Goal: Task Accomplishment & Management: Complete application form

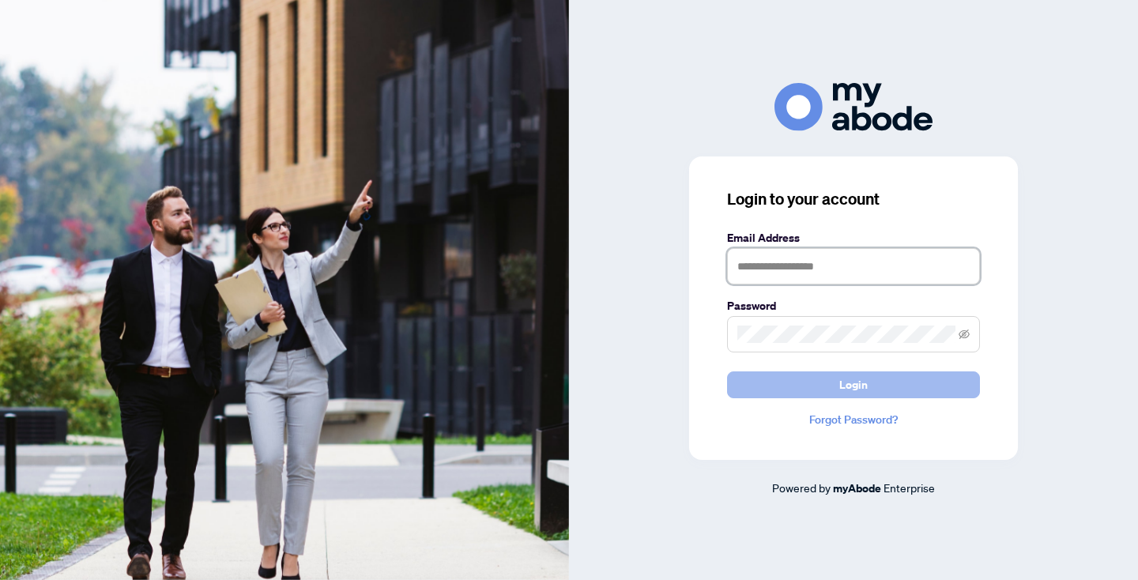
type input "**********"
click at [844, 385] on span "Login" at bounding box center [853, 384] width 28 height 25
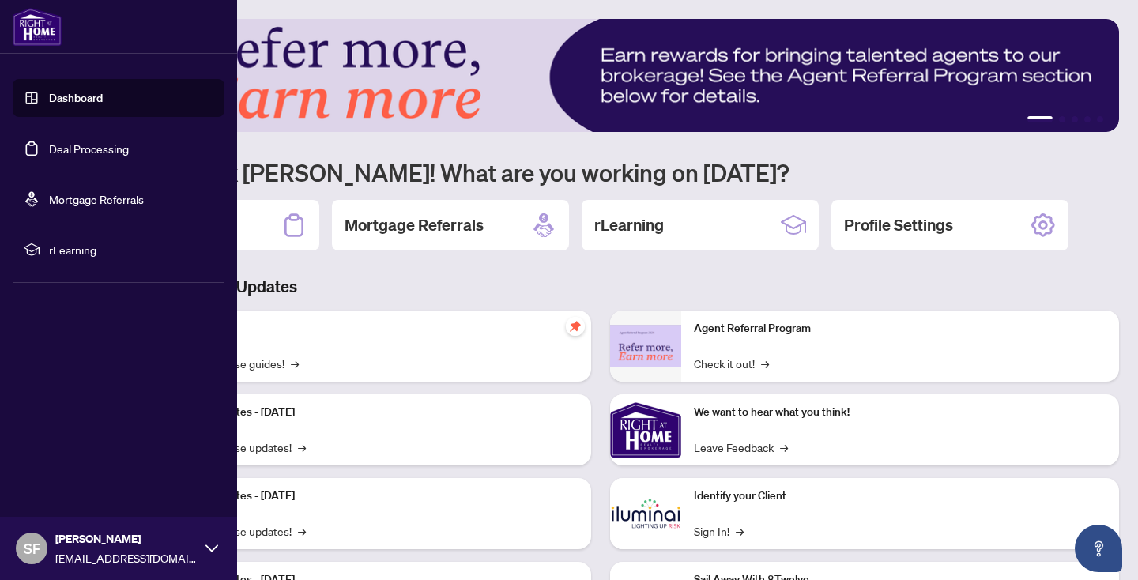
click at [54, 144] on link "Deal Processing" at bounding box center [89, 148] width 80 height 14
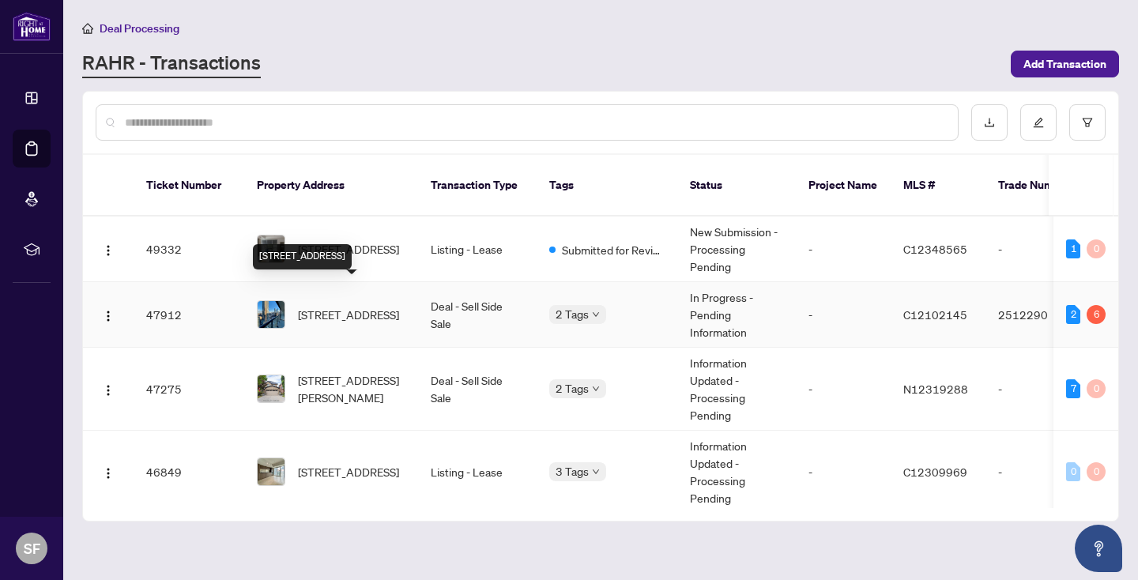
click at [322, 306] on span "2702-955 Bay St, Toronto, Ontario M5S 0C6, Canada" at bounding box center [348, 314] width 101 height 17
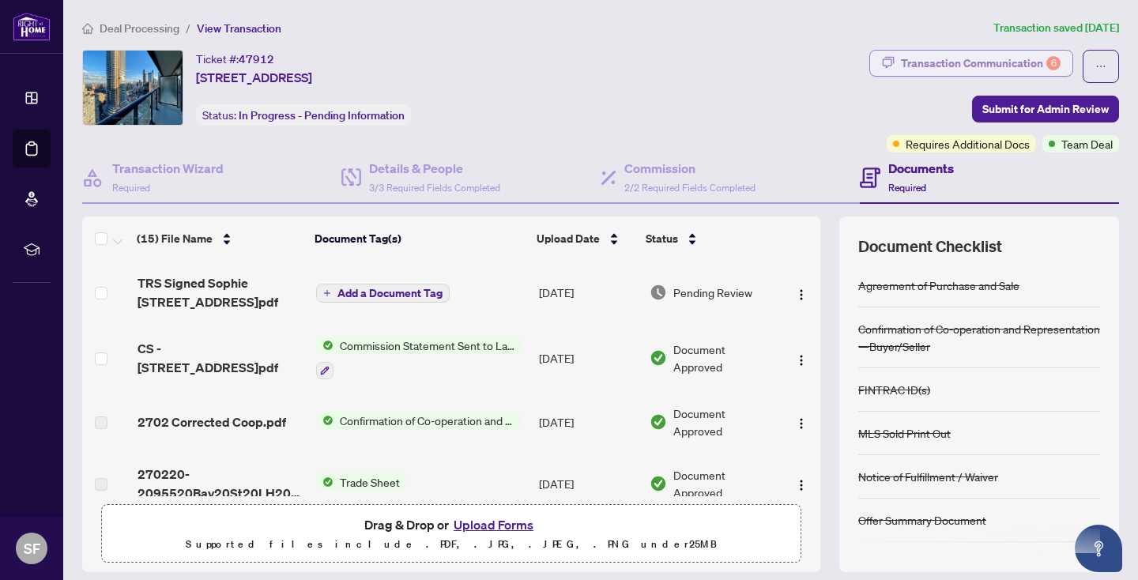
click at [991, 59] on div "Transaction Communication 6" at bounding box center [981, 63] width 160 height 25
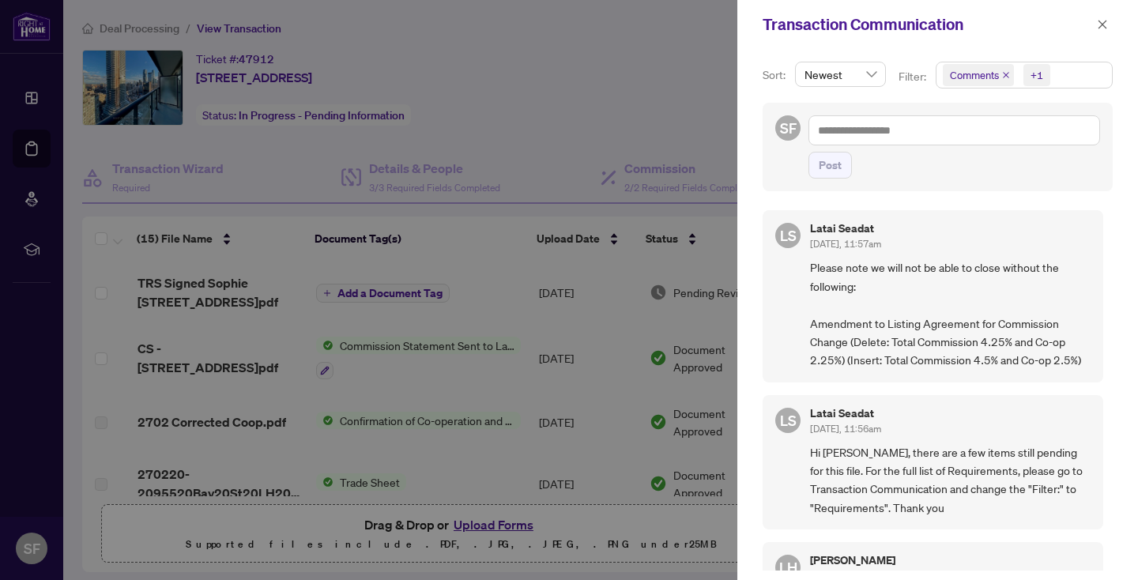
click at [672, 92] on div at bounding box center [569, 290] width 1138 height 580
click at [609, 60] on div at bounding box center [569, 290] width 1138 height 580
click at [1104, 20] on icon "close" at bounding box center [1102, 24] width 11 height 11
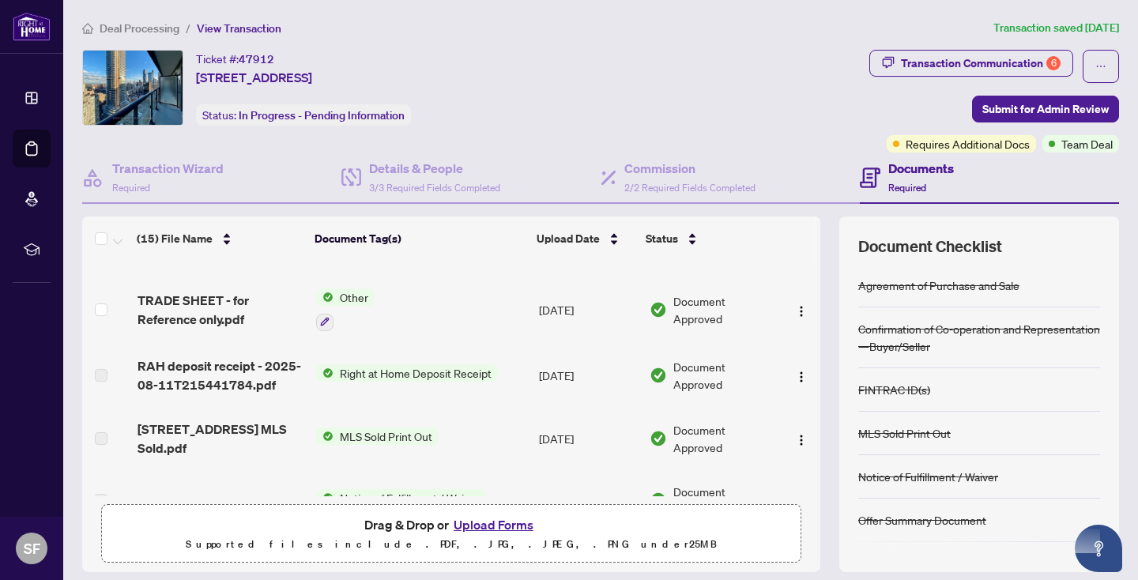
scroll to position [311, 0]
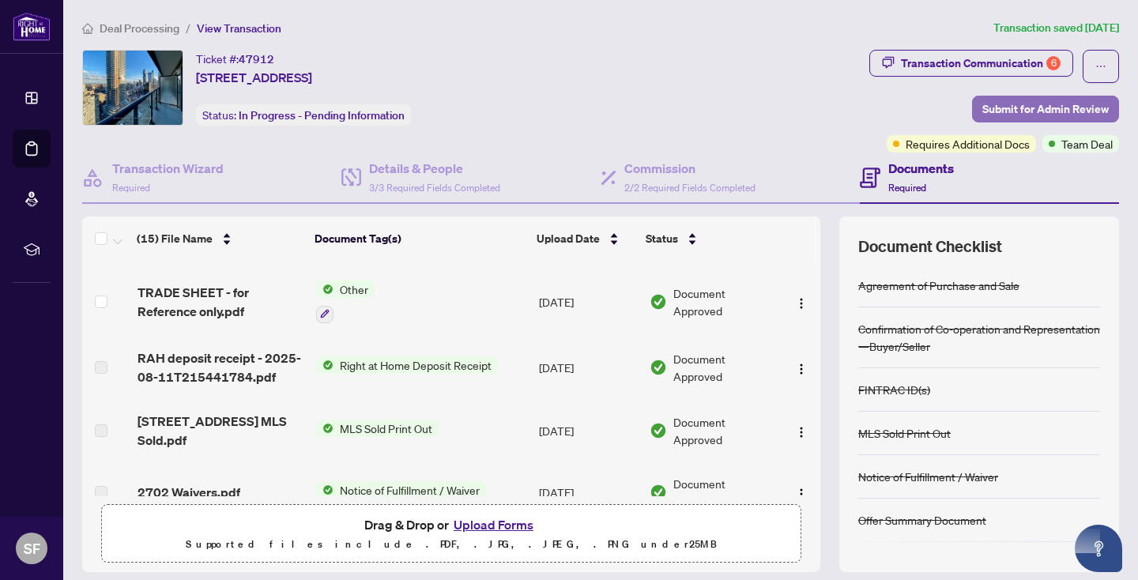
click at [1029, 107] on span "Submit for Admin Review" at bounding box center [1045, 108] width 126 height 25
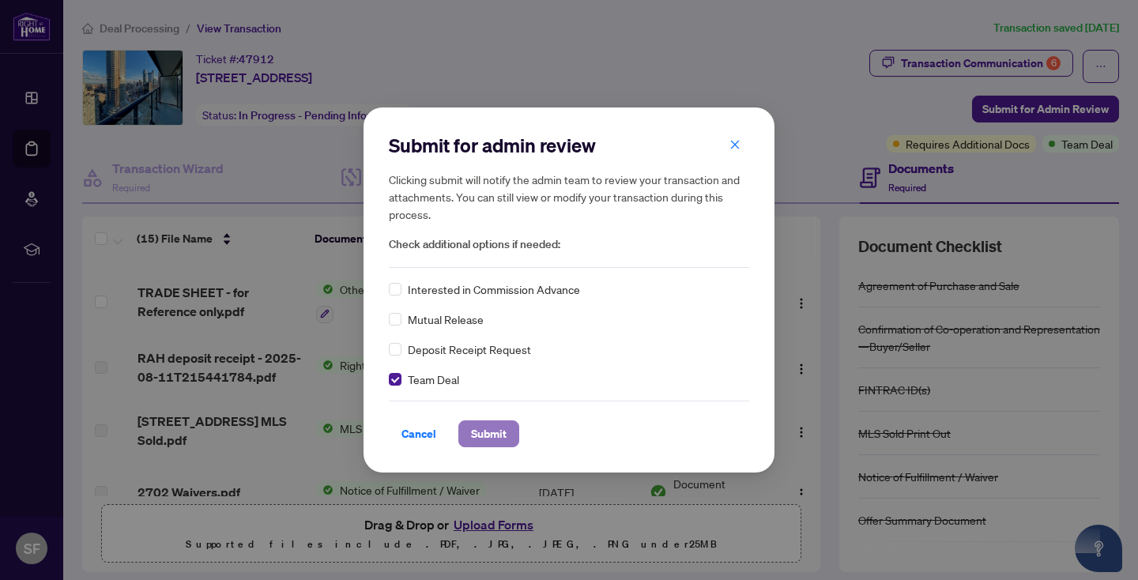
click at [502, 429] on span "Submit" at bounding box center [489, 433] width 36 height 25
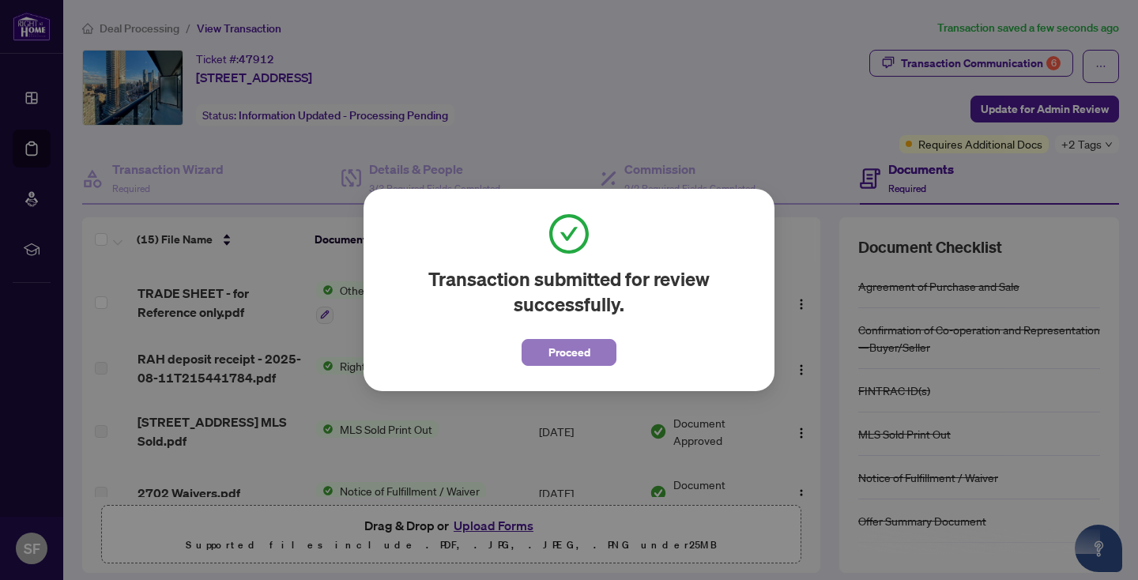
click at [579, 360] on span "Proceed" at bounding box center [570, 352] width 42 height 25
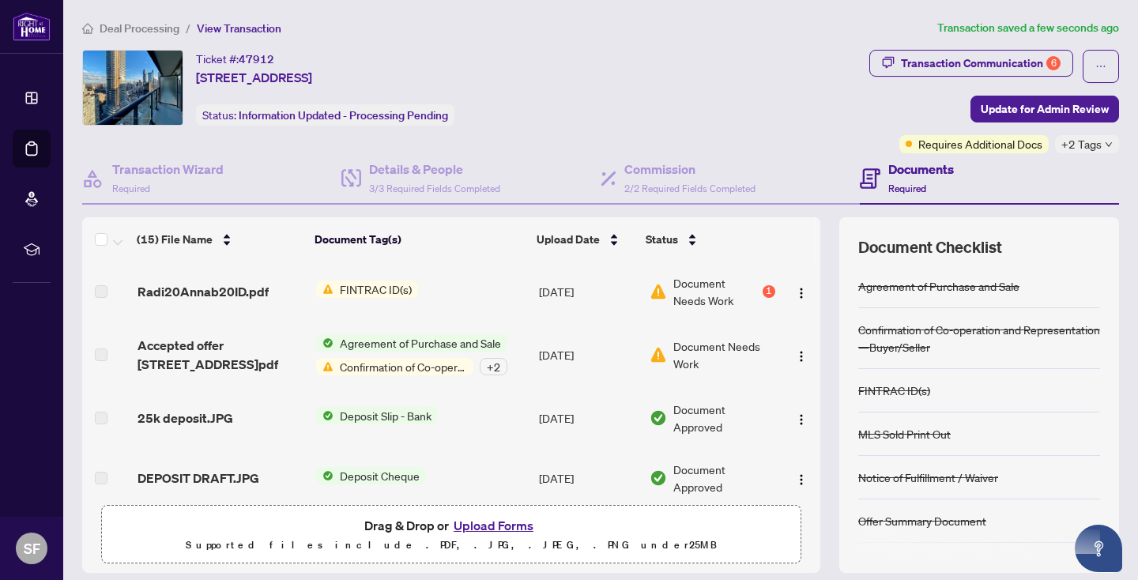
scroll to position [635, 0]
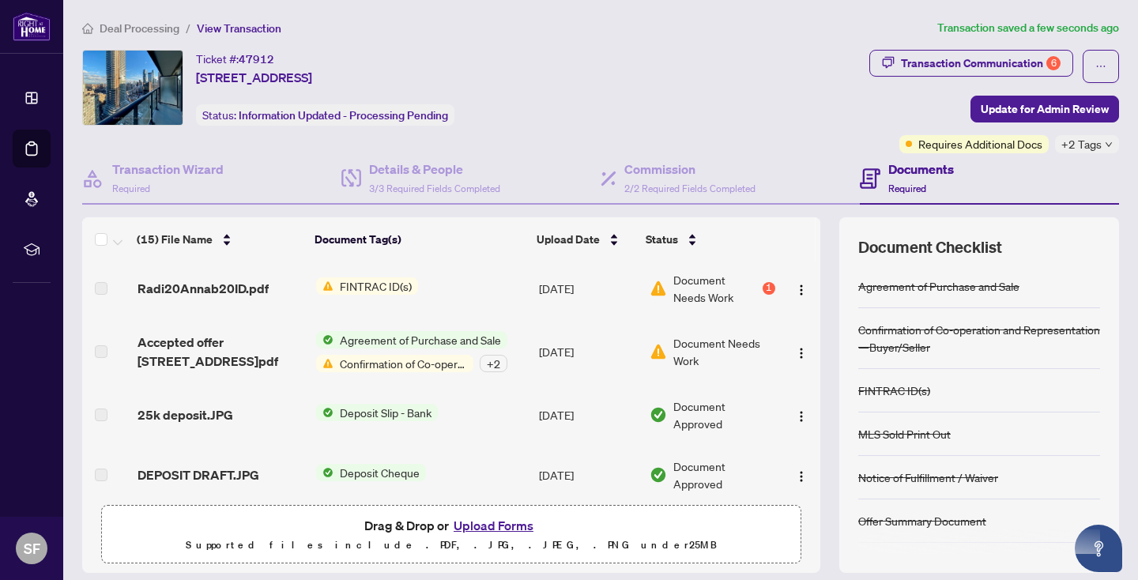
click at [347, 284] on span "FINTRAC ID(s)" at bounding box center [376, 285] width 85 height 17
click at [356, 335] on span "FINTRAC ID(s)" at bounding box center [338, 338] width 85 height 17
click at [795, 281] on span "button" at bounding box center [801, 288] width 13 height 17
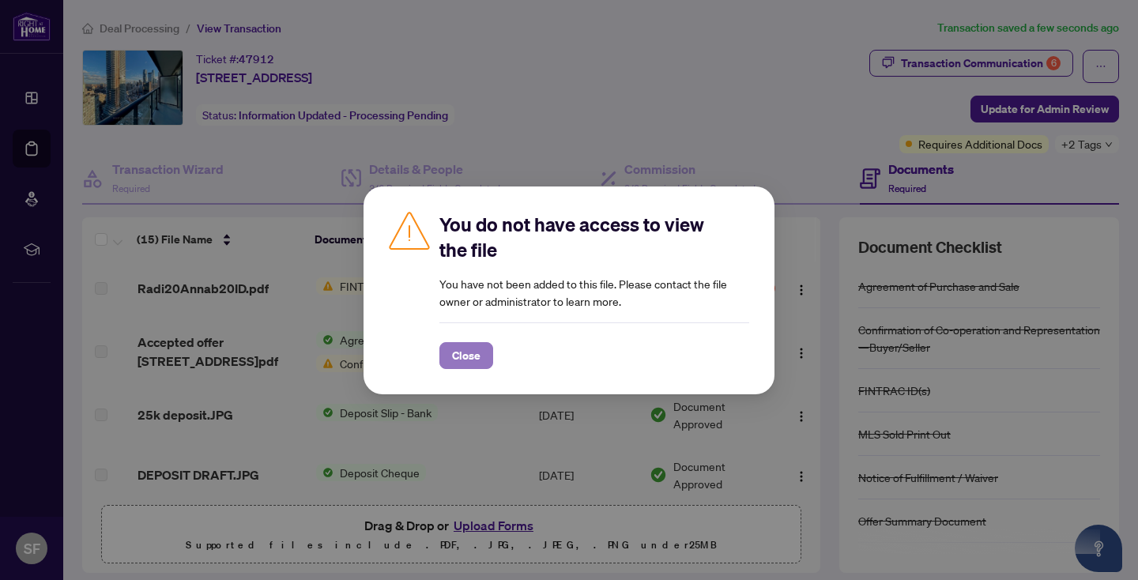
click at [468, 356] on span "Close" at bounding box center [466, 355] width 28 height 25
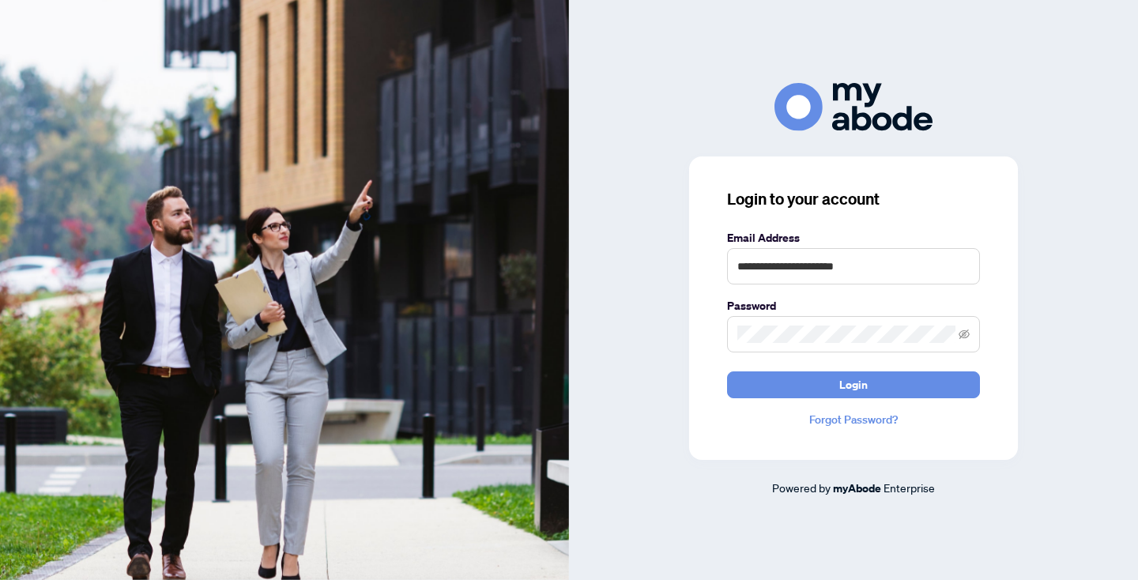
click at [949, 208] on h3 "Login to your account" at bounding box center [853, 199] width 253 height 22
click at [942, 295] on form "**********" at bounding box center [853, 313] width 253 height 169
click at [926, 272] on input "**********" at bounding box center [853, 266] width 253 height 36
type input "**********"
click at [866, 387] on span "Login" at bounding box center [853, 384] width 28 height 25
